Goal: Book appointment/travel/reservation

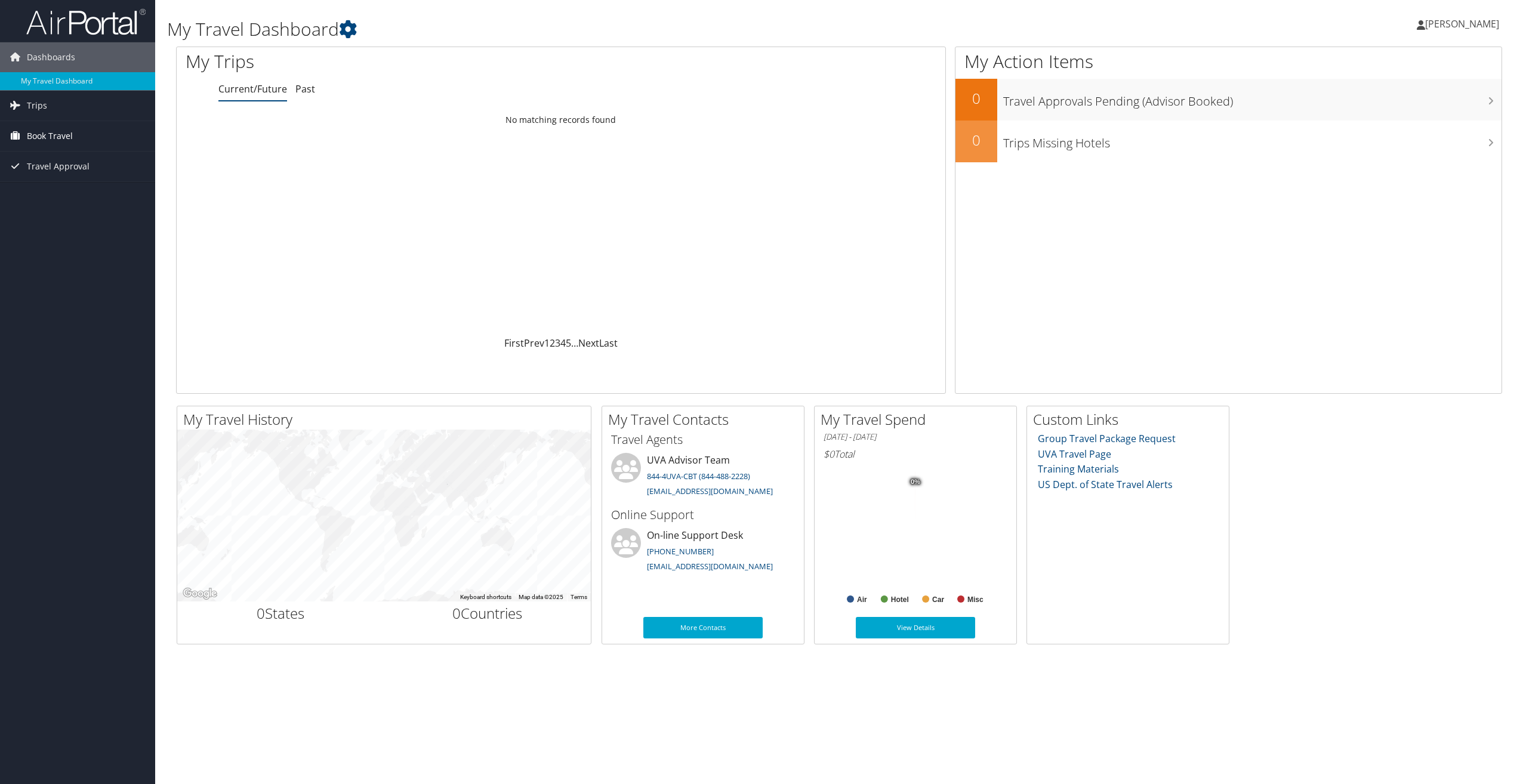
click at [49, 133] on span "Book Travel" at bounding box center [50, 136] width 46 height 30
click at [63, 195] on link "Book/Manage Online Trips" at bounding box center [77, 196] width 155 height 18
